Goal: Task Accomplishment & Management: Use online tool/utility

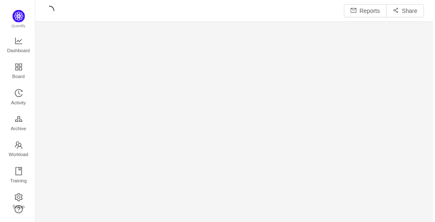
scroll to position [11, 10]
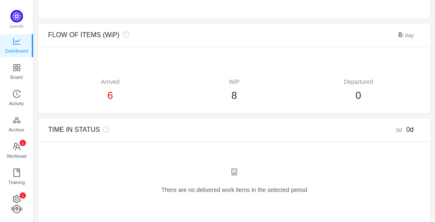
scroll to position [575, 0]
click at [18, 149] on span "Workload" at bounding box center [17, 156] width 20 height 17
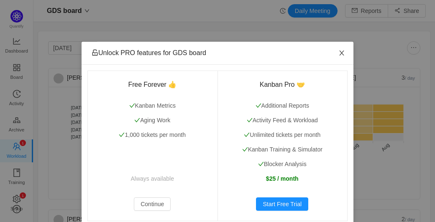
click at [340, 53] on icon "icon: close" at bounding box center [341, 53] width 7 height 7
click at [339, 51] on icon "icon: close" at bounding box center [341, 53] width 7 height 7
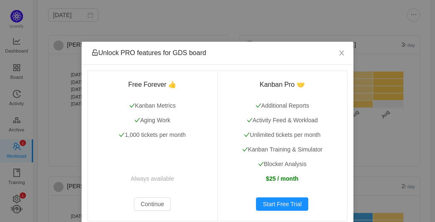
scroll to position [66, 0]
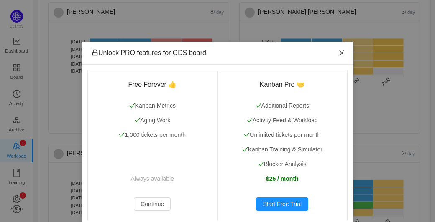
click at [335, 56] on span "Close" at bounding box center [341, 53] width 23 height 23
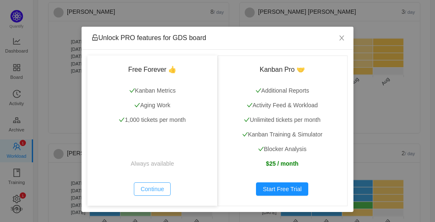
click at [156, 189] on button "Continue" at bounding box center [152, 189] width 37 height 13
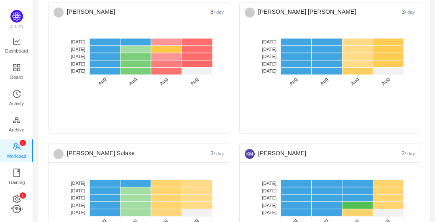
scroll to position [0, 0]
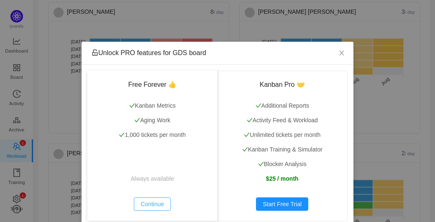
click at [144, 207] on button "Continue" at bounding box center [152, 204] width 37 height 13
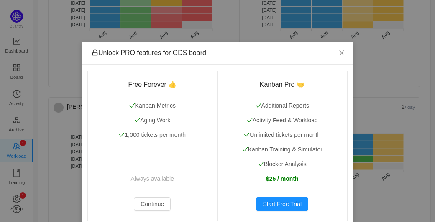
scroll to position [15, 0]
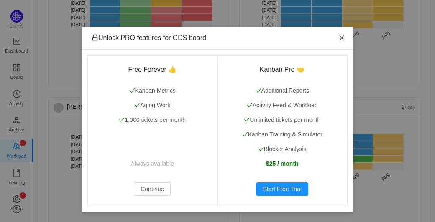
click at [340, 36] on icon "icon: close" at bounding box center [341, 38] width 7 height 7
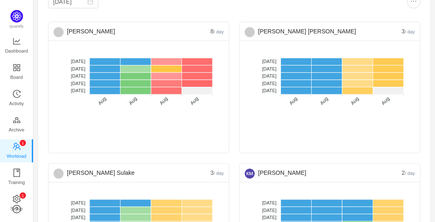
scroll to position [46, 0]
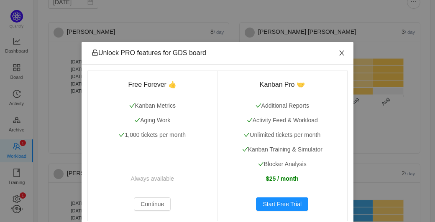
click at [338, 50] on icon "icon: close" at bounding box center [341, 53] width 7 height 7
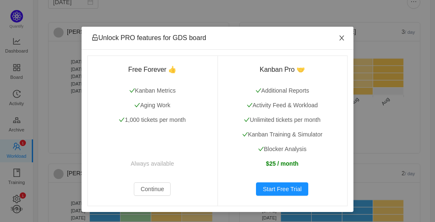
click at [346, 38] on span "Close" at bounding box center [341, 38] width 23 height 23
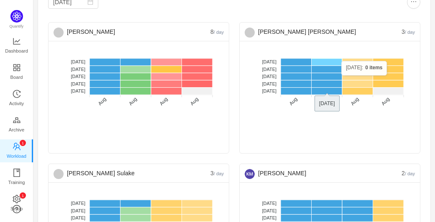
scroll to position [0, 0]
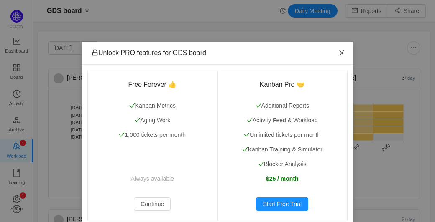
click at [338, 54] on icon "icon: close" at bounding box center [341, 53] width 7 height 7
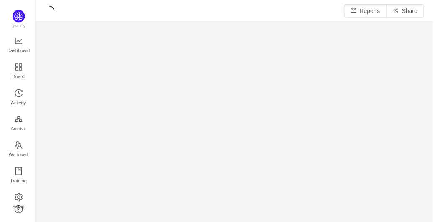
scroll to position [212, 382]
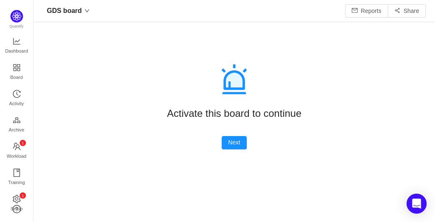
scroll to position [11, 10]
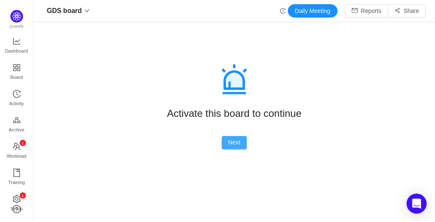
click at [232, 143] on button "Next" at bounding box center [235, 142] width 26 height 13
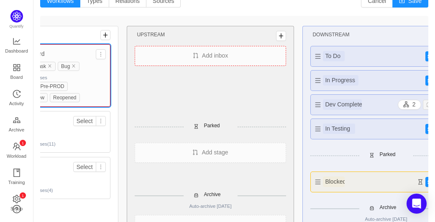
scroll to position [0, 0]
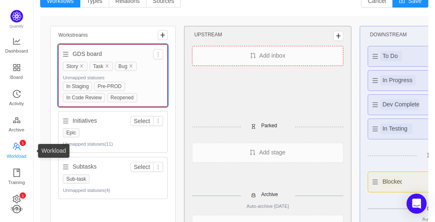
click at [23, 154] on span "Workload" at bounding box center [17, 156] width 20 height 17
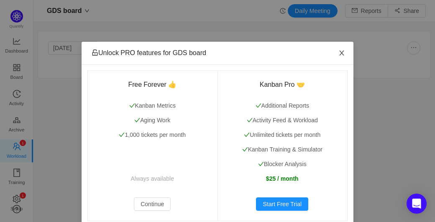
click at [342, 56] on span "Close" at bounding box center [341, 53] width 23 height 23
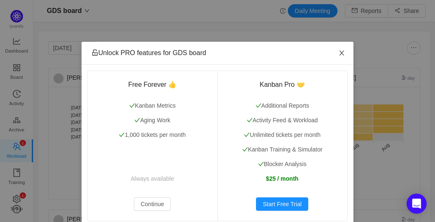
click at [338, 51] on icon "icon: close" at bounding box center [341, 53] width 7 height 7
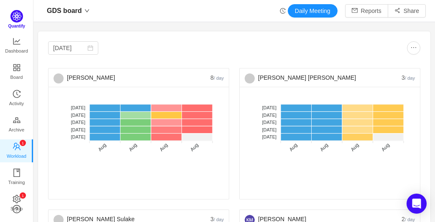
click at [16, 15] on img at bounding box center [16, 16] width 13 height 13
